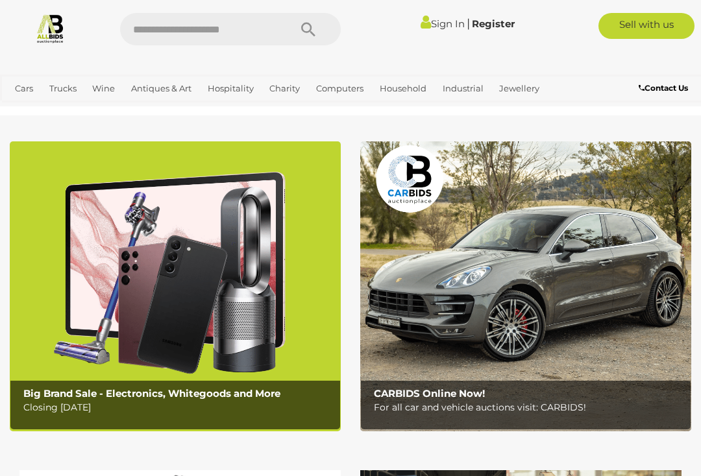
click at [436, 25] on link "Sign In" at bounding box center [443, 24] width 44 height 12
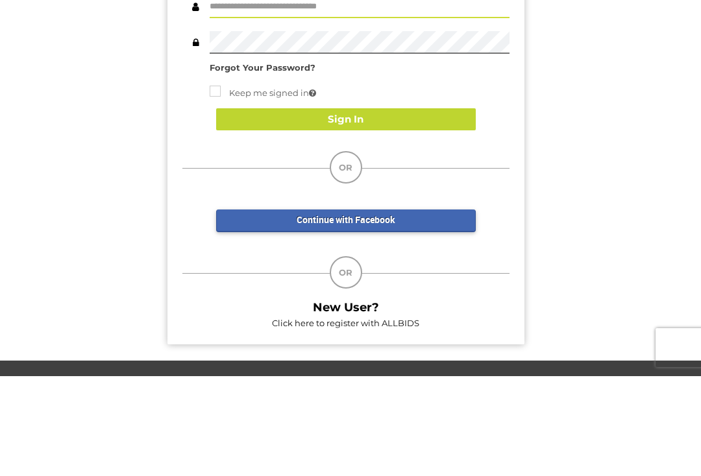
click at [382, 106] on input "text" at bounding box center [360, 106] width 300 height 23
type input "******"
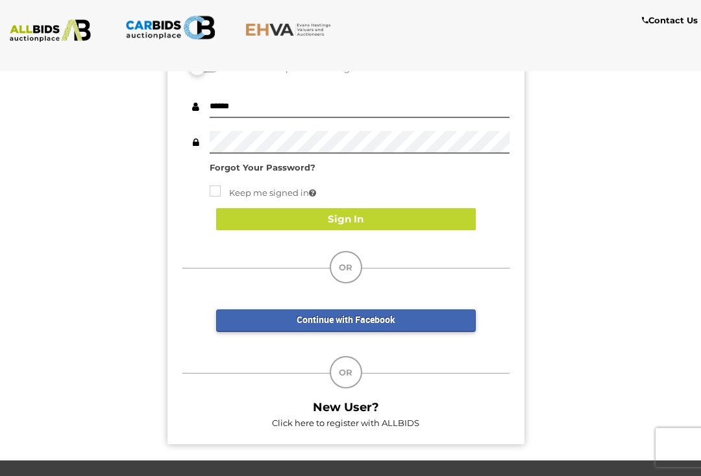
click at [356, 221] on button "Sign In" at bounding box center [346, 219] width 260 height 23
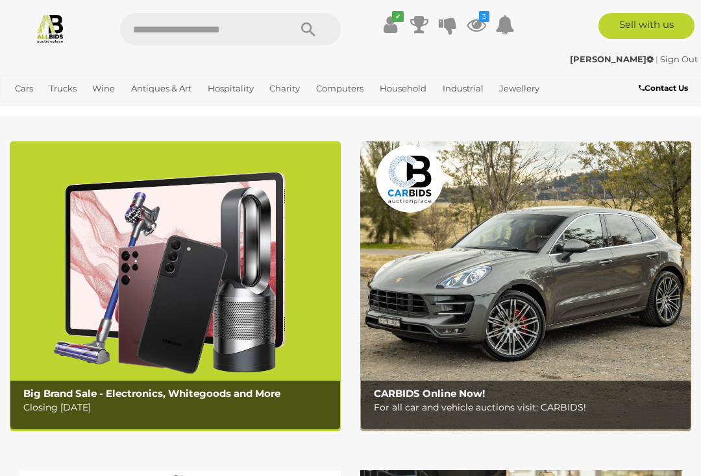
click at [478, 16] on icon at bounding box center [476, 24] width 19 height 23
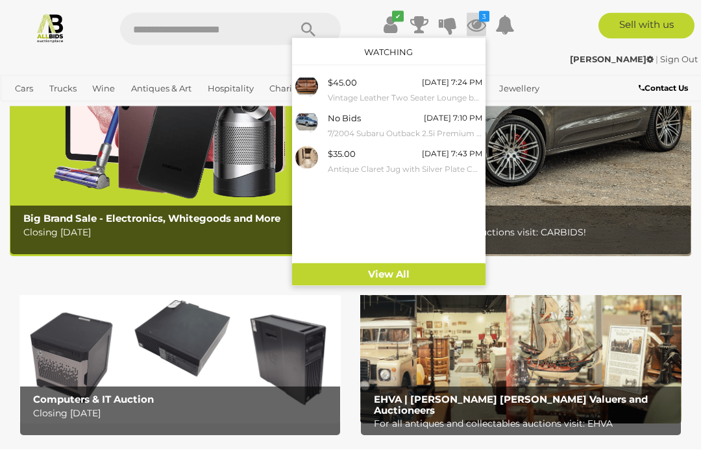
scroll to position [306, 0]
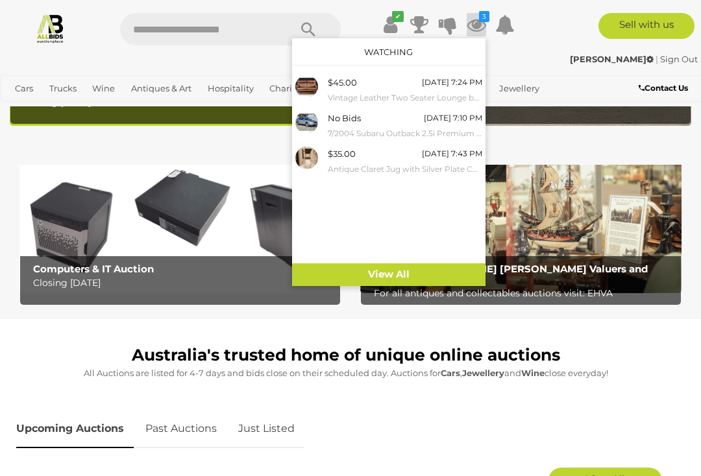
click at [660, 332] on div at bounding box center [350, 238] width 701 height 476
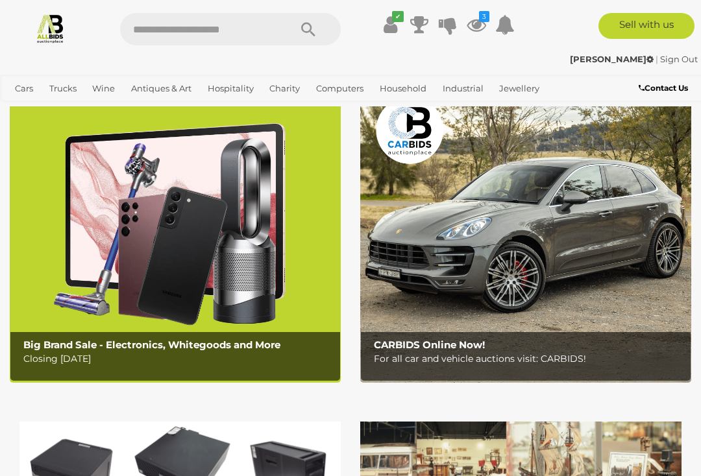
scroll to position [0, 0]
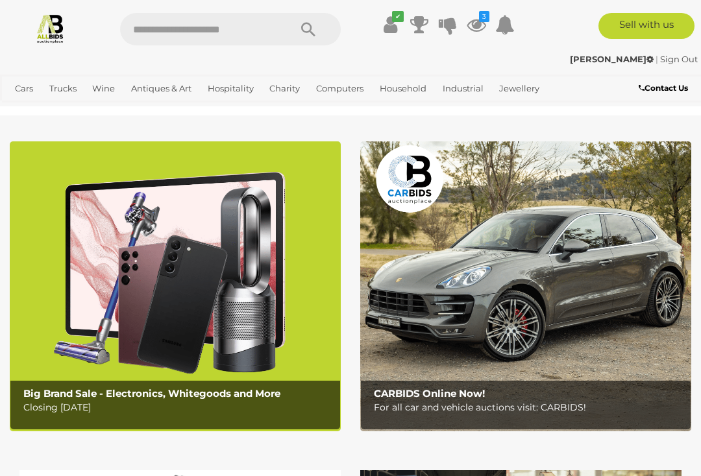
click at [0, 0] on link "Apple" at bounding box center [0, 0] width 0 height 0
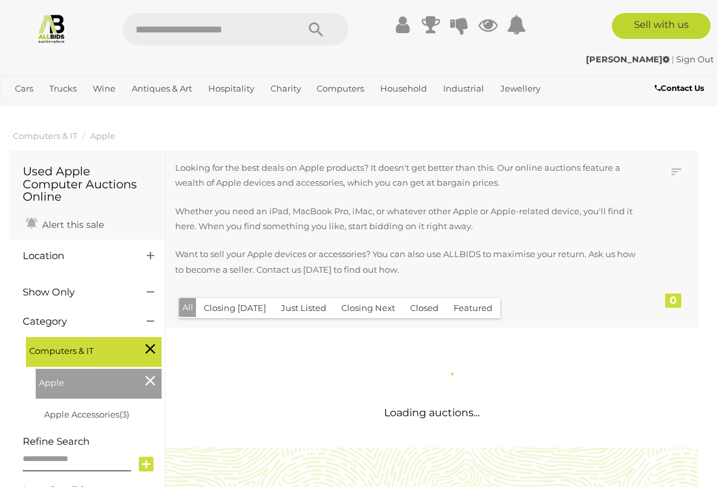
scroll to position [1, 0]
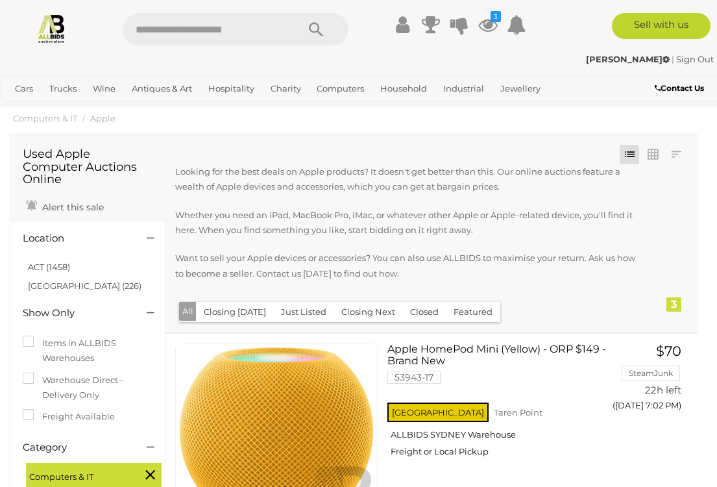
scroll to position [19, 0]
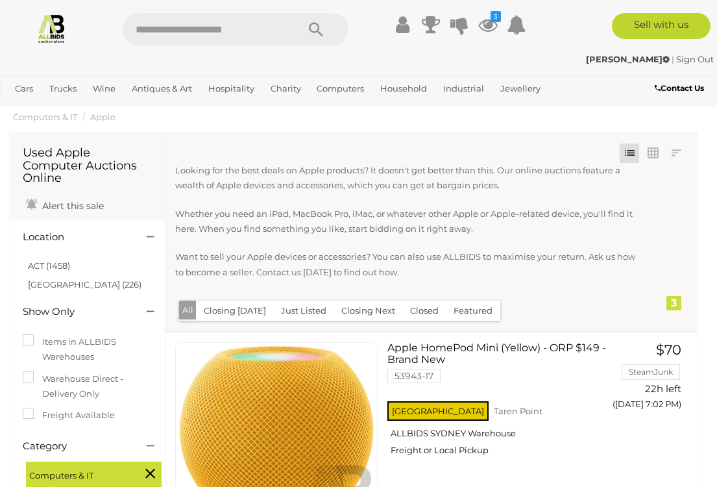
click at [49, 265] on link "ACT (1458)" at bounding box center [49, 265] width 42 height 10
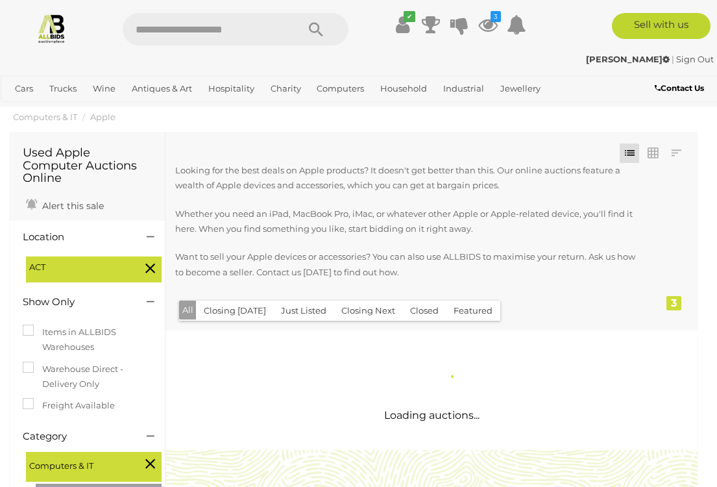
scroll to position [0, 0]
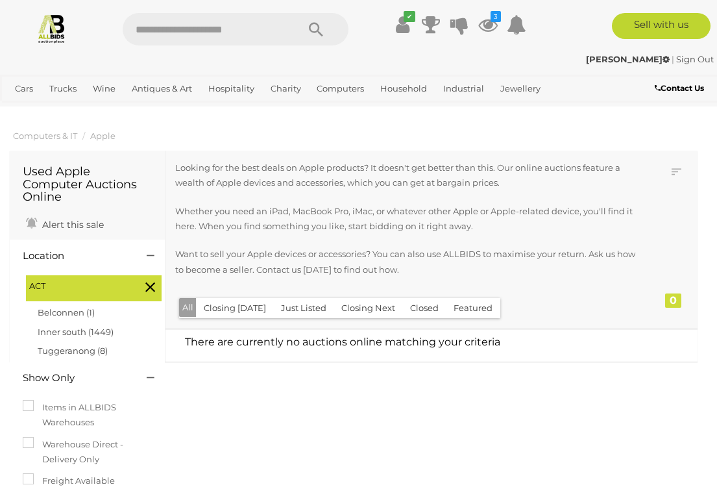
click at [0, 0] on link "Projectors" at bounding box center [0, 0] width 0 height 0
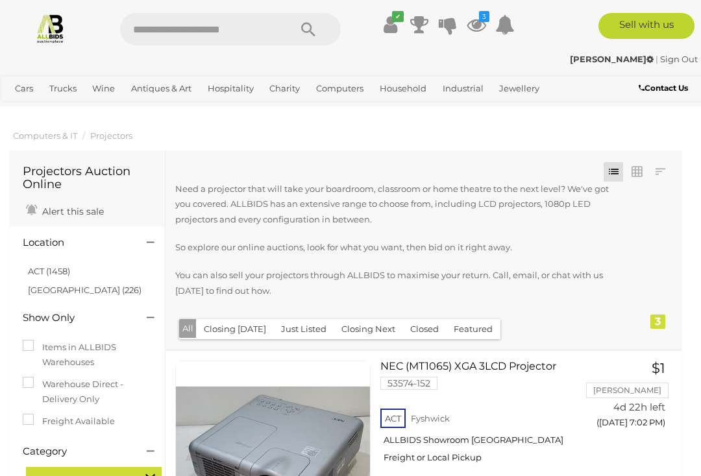
click at [679, 62] on link "Sign Out" at bounding box center [679, 59] width 38 height 10
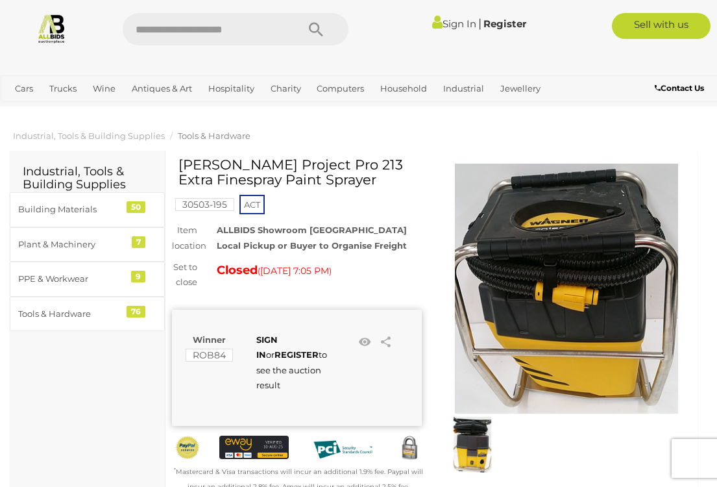
click at [0, 0] on link "Tools & Hardware" at bounding box center [0, 0] width 0 height 0
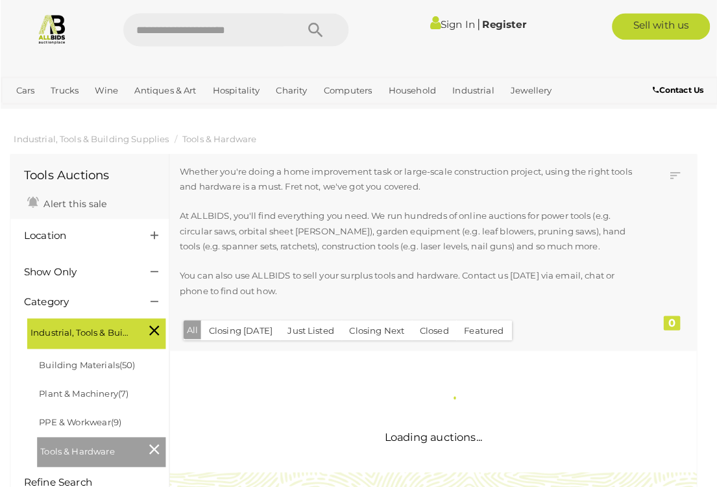
scroll to position [1, 0]
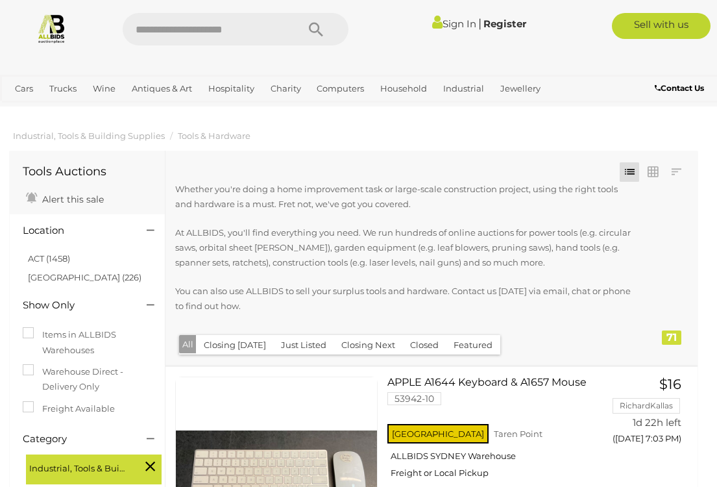
click at [53, 253] on link "ACT (1458)" at bounding box center [49, 258] width 42 height 10
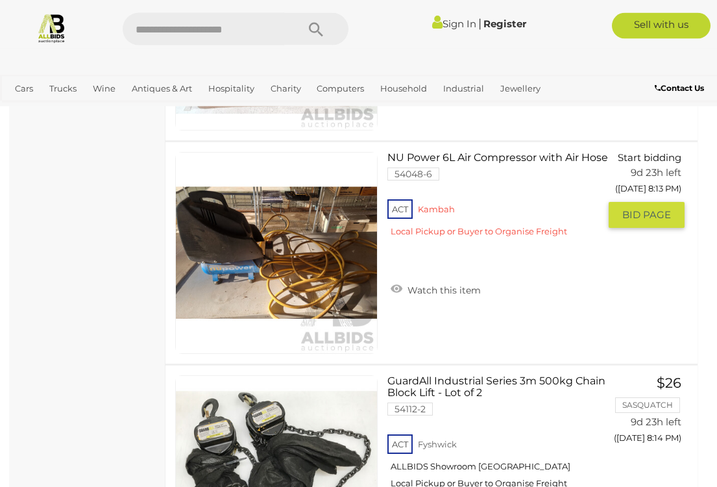
scroll to position [6042, 0]
click at [398, 293] on link "Watch this item" at bounding box center [436, 288] width 97 height 19
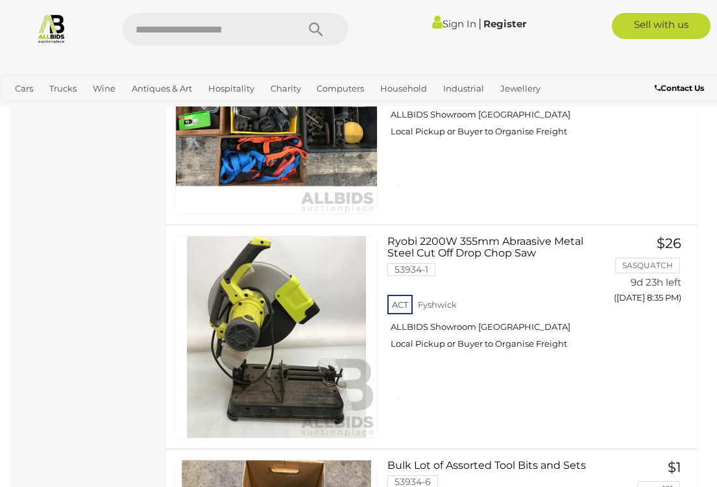
scroll to position [7523, 0]
